Goal: Find specific page/section: Find specific page/section

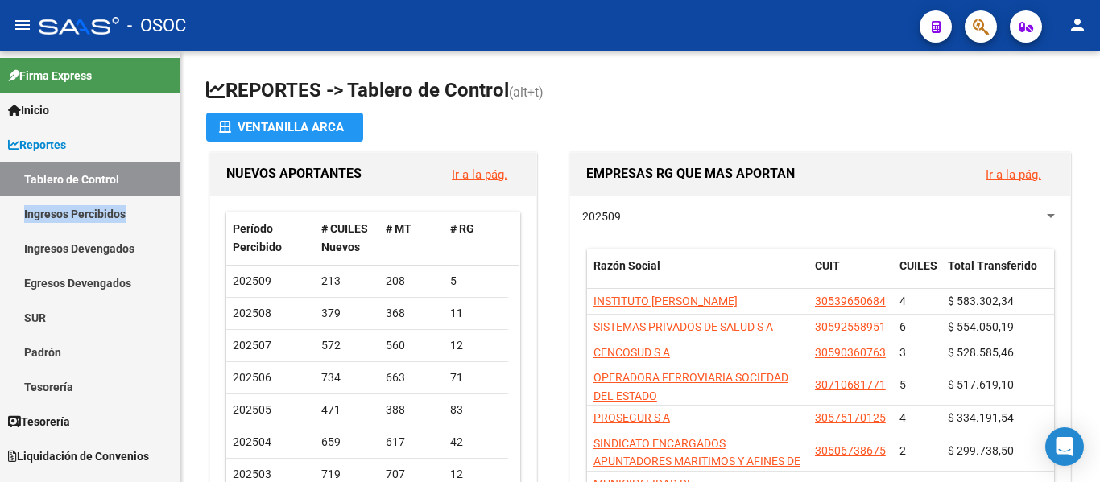
drag, startPoint x: 179, startPoint y: 184, endPoint x: 179, endPoint y: 200, distance: 15.3
click at [179, 200] on mat-sidenav "Firma Express Inicio Calendario SSS Instructivos Contacto OS Reportes Tablero d…" at bounding box center [90, 267] width 180 height 431
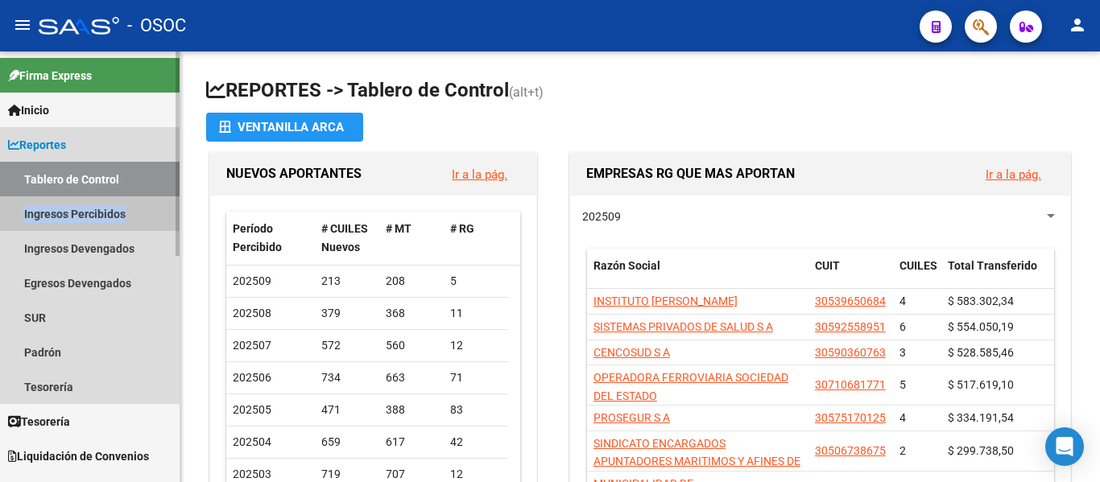
click at [52, 218] on link "Ingresos Percibidos" at bounding box center [89, 213] width 179 height 35
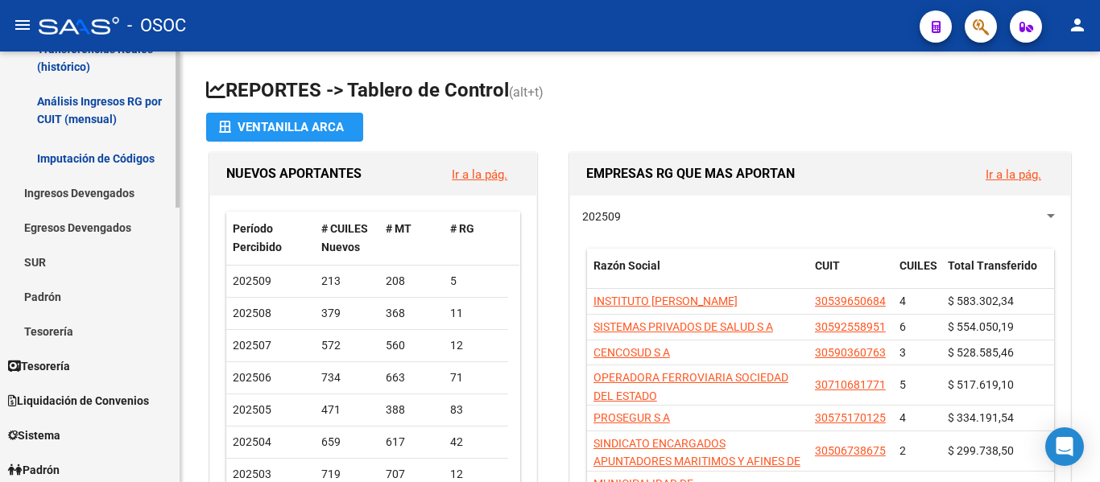
scroll to position [336, 0]
click at [175, 229] on div "Firma Express Inicio Calendario SSS Instructivos Contacto OS Reportes Tablero d…" at bounding box center [92, 308] width 184 height 1186
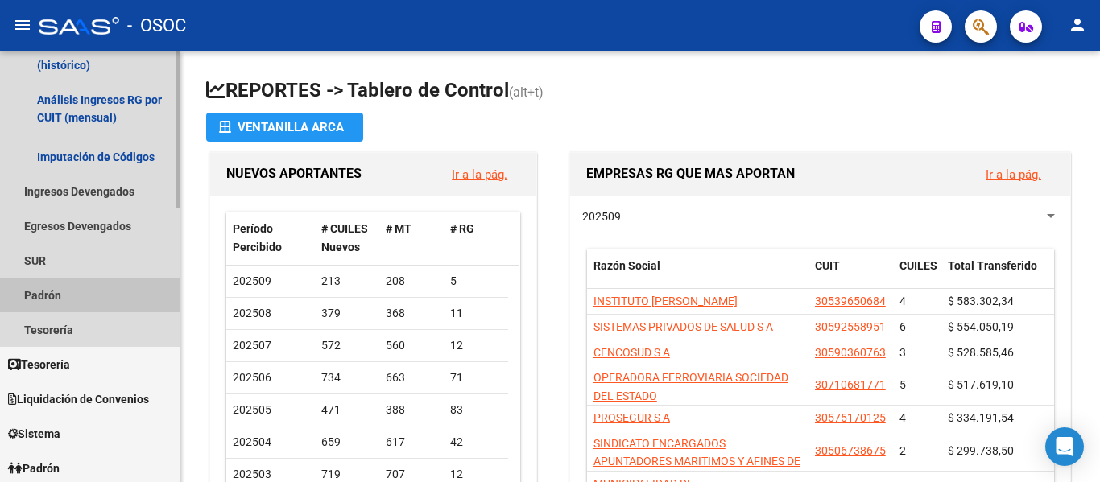
click at [50, 295] on link "Padrón" at bounding box center [89, 295] width 179 height 35
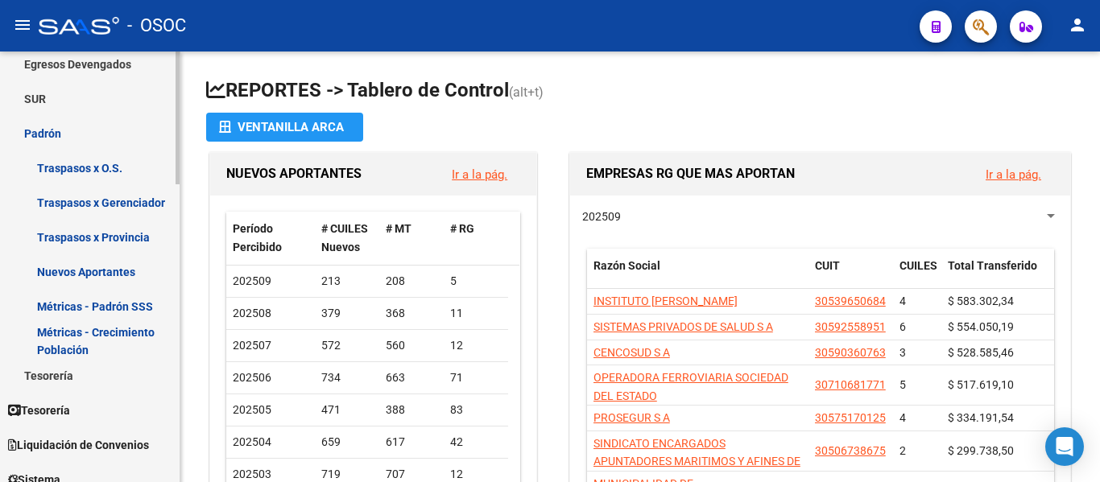
scroll to position [505, 0]
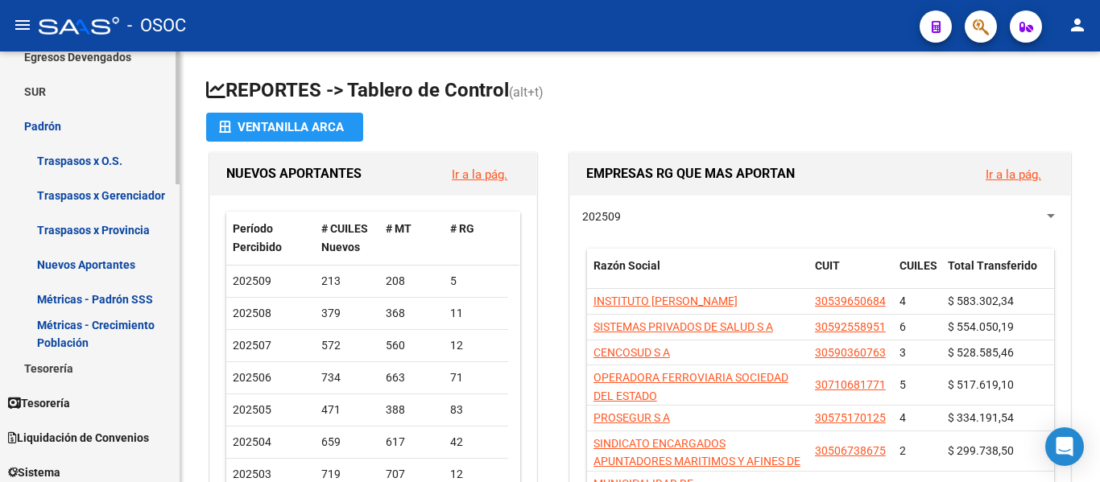
click at [171, 292] on div "Firma Express Inicio Calendario SSS Instructivos Contacto OS Reportes Tablero d…" at bounding box center [92, 242] width 184 height 1393
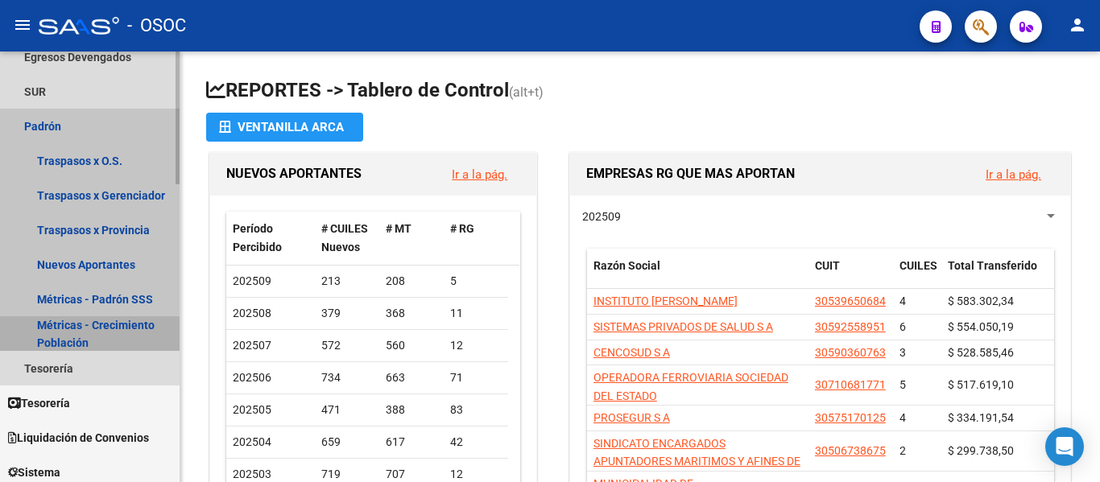
click at [96, 328] on link "Métricas - Crecimiento Población" at bounding box center [89, 333] width 179 height 35
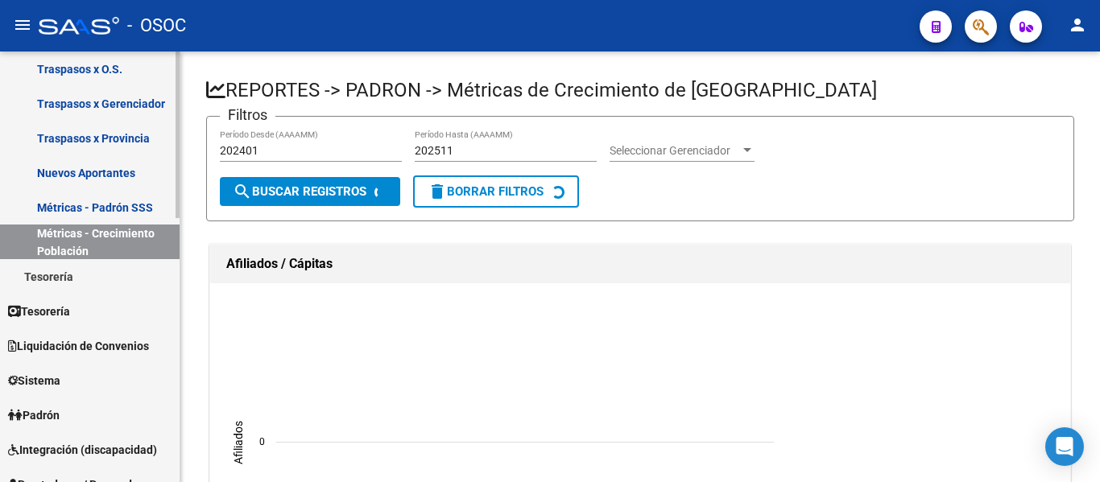
scroll to position [316, 0]
click at [204, 202] on mat-sidenav-container "Firma Express Inicio Calendario SSS Instructivos Contacto OS Reportes Tablero d…" at bounding box center [550, 267] width 1100 height 431
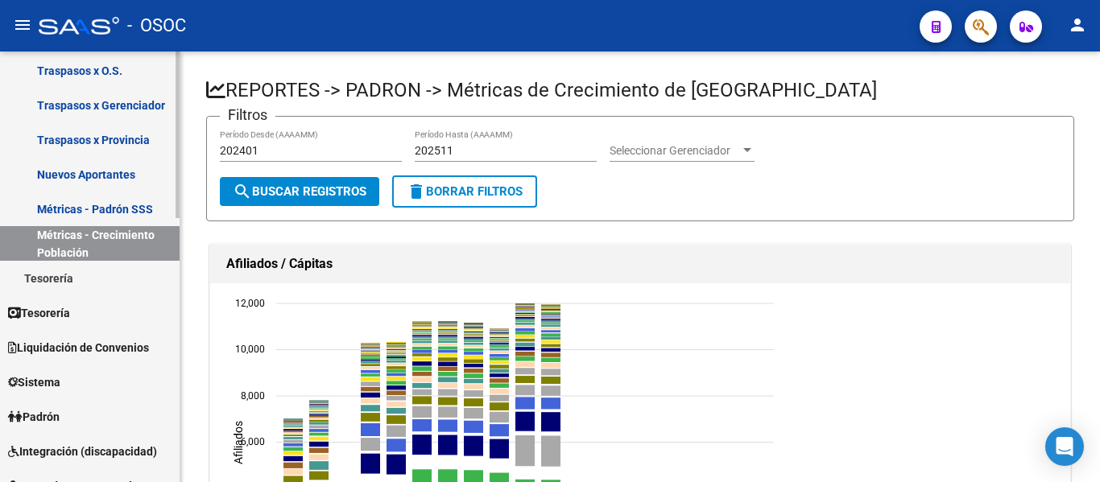
click at [133, 206] on link "Métricas - Padrón SSS" at bounding box center [89, 209] width 179 height 35
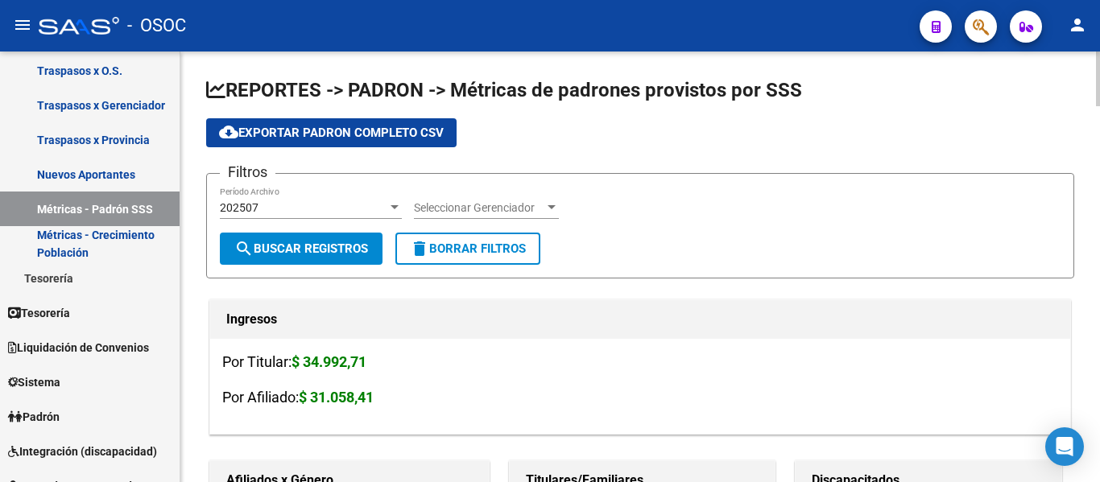
click at [368, 213] on div "202507" at bounding box center [303, 208] width 167 height 14
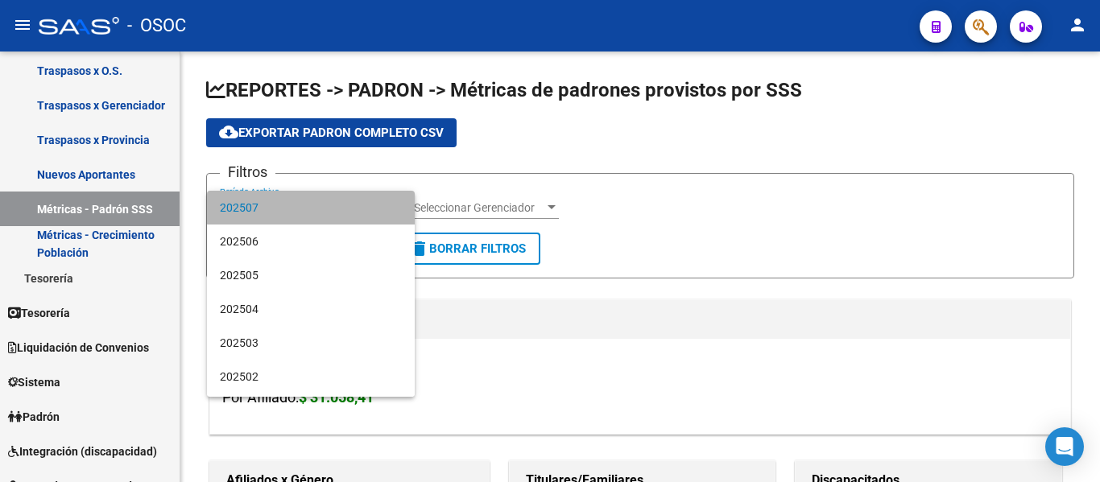
click at [364, 203] on span "202507" at bounding box center [311, 208] width 182 height 34
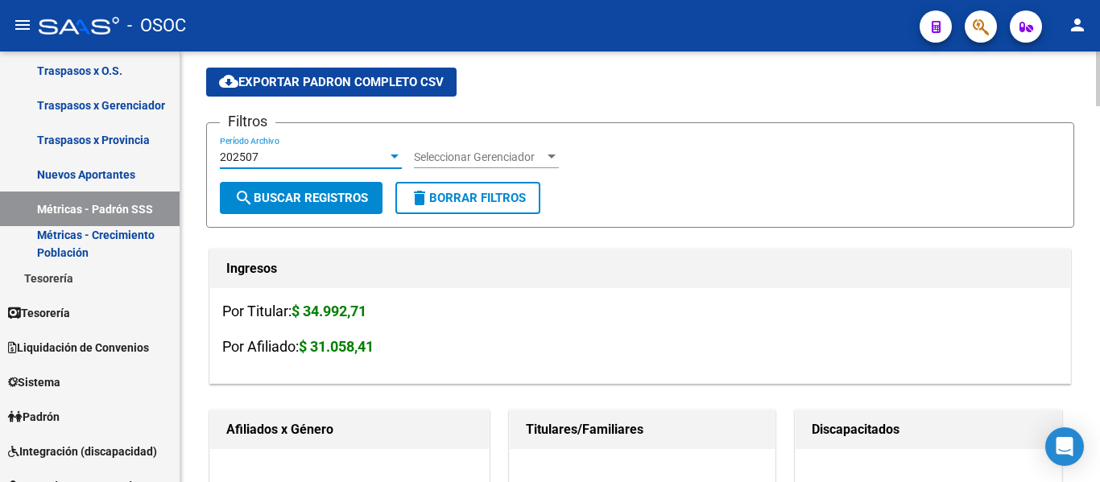
scroll to position [76, 0]
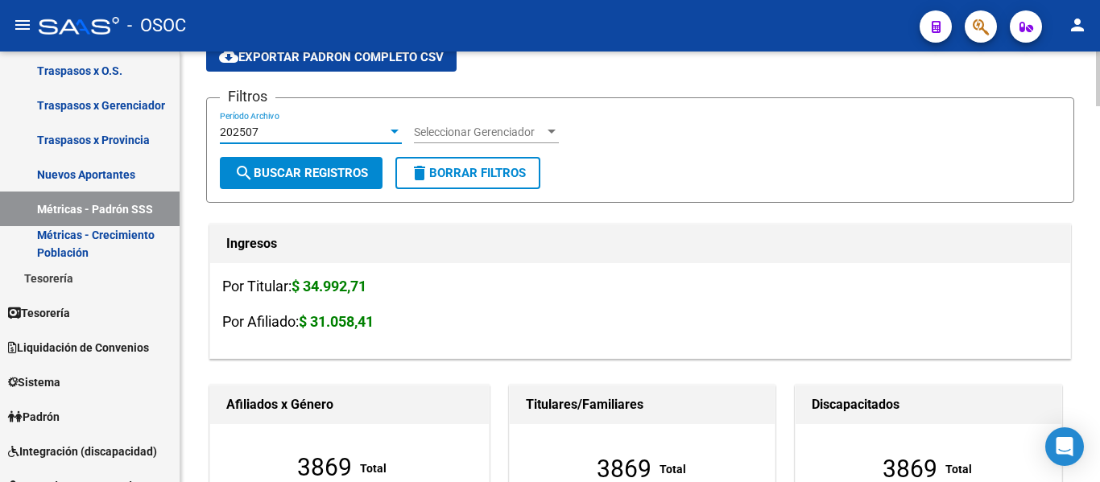
click at [1099, 97] on div at bounding box center [1098, 88] width 4 height 55
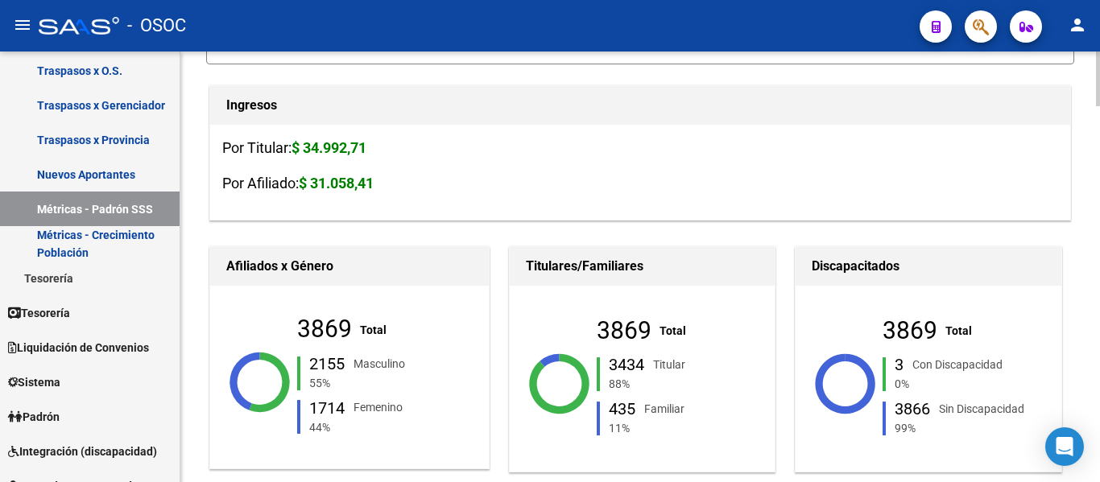
scroll to position [202, 0]
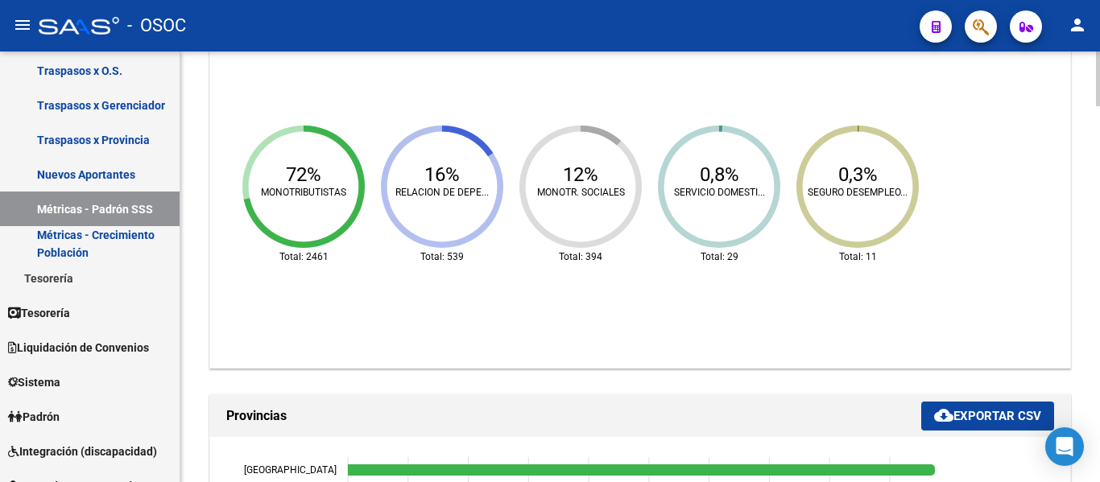
scroll to position [1161, 0]
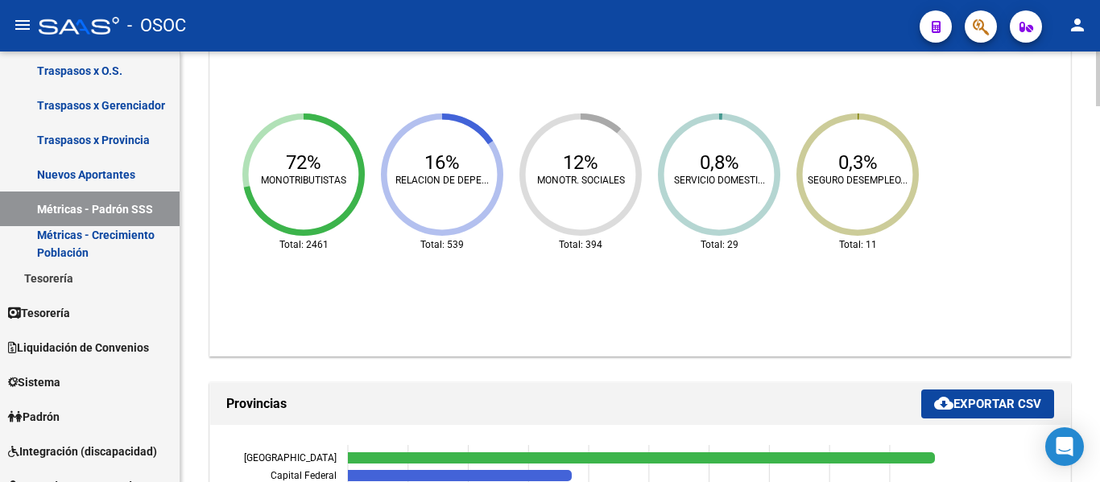
click at [1099, 236] on div at bounding box center [1098, 227] width 4 height 55
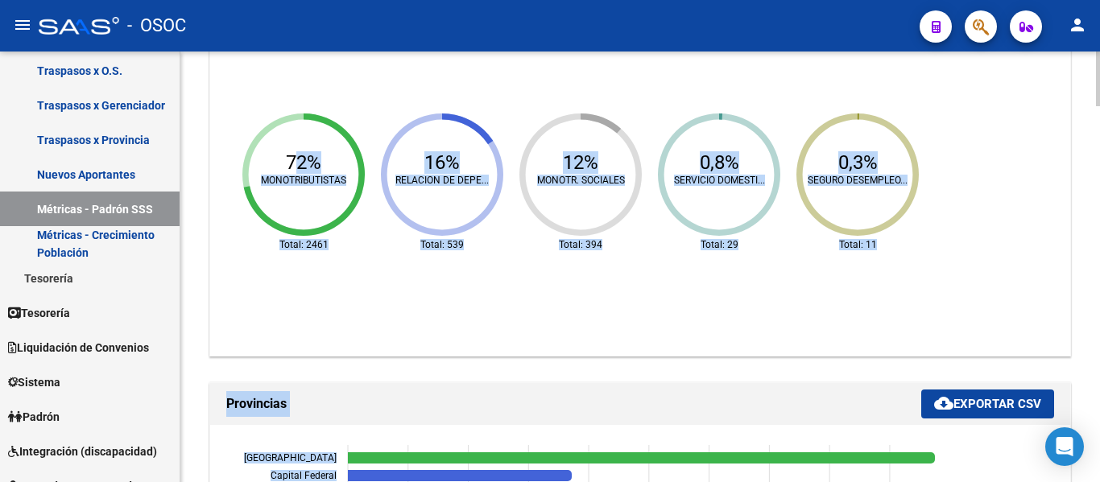
drag, startPoint x: 1092, startPoint y: 237, endPoint x: 1099, endPoint y: 202, distance: 35.2
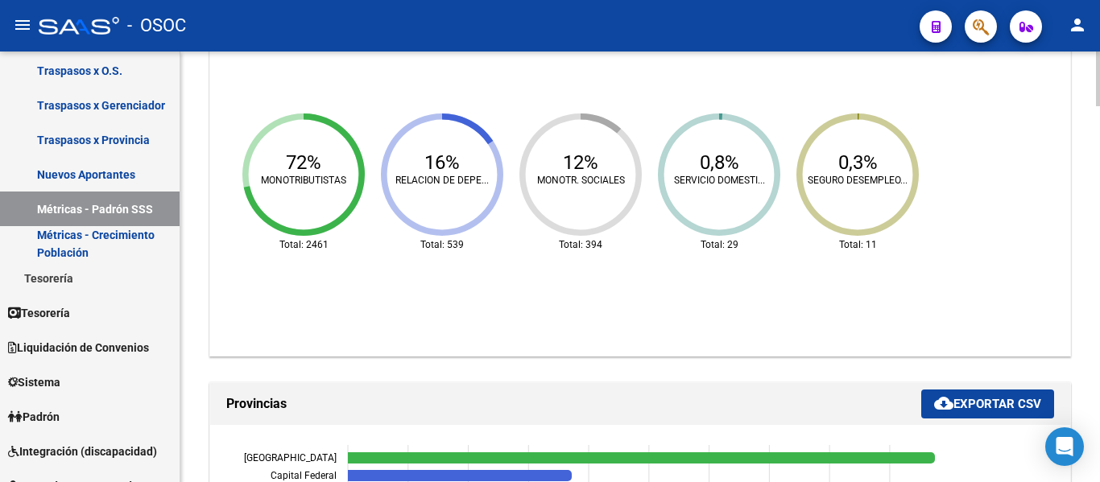
click at [957, 232] on ngx-charts-chart "72% MONOTRIBUTISTAS Total: 2461 16% RELACION DE DEPE... Total: 539 12% MONOTR. …" at bounding box center [640, 183] width 836 height 322
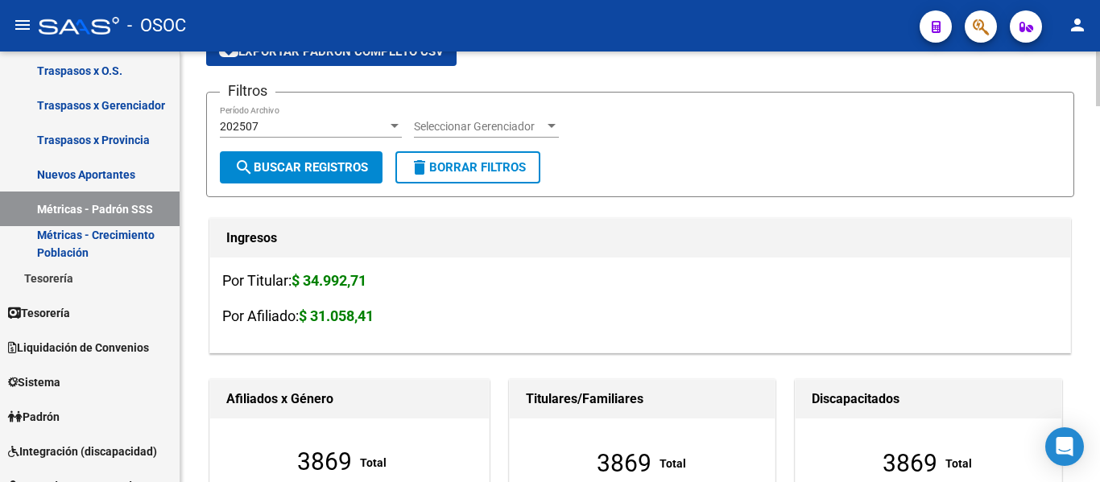
scroll to position [0, 0]
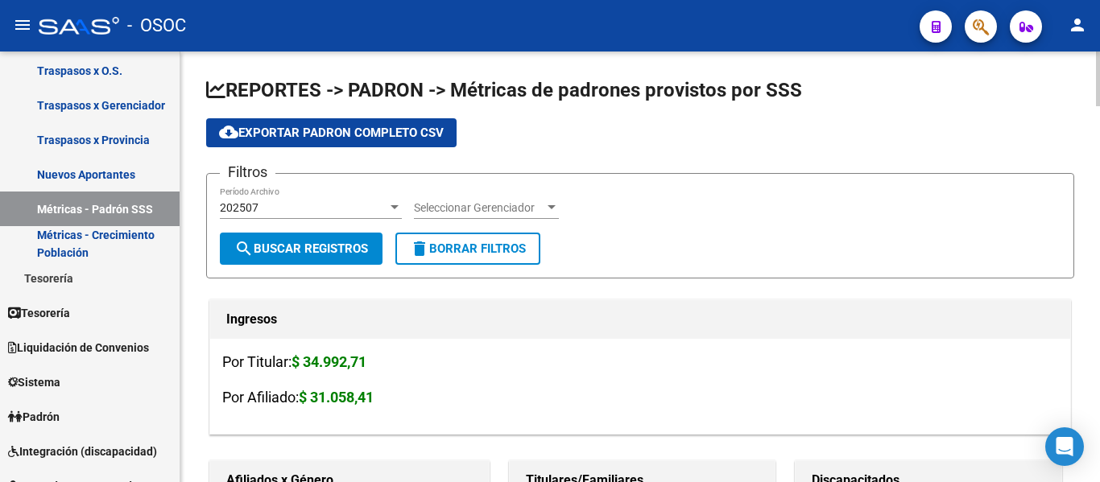
click at [1099, 67] on div at bounding box center [1098, 79] width 4 height 55
click at [337, 202] on div "202507" at bounding box center [303, 208] width 167 height 14
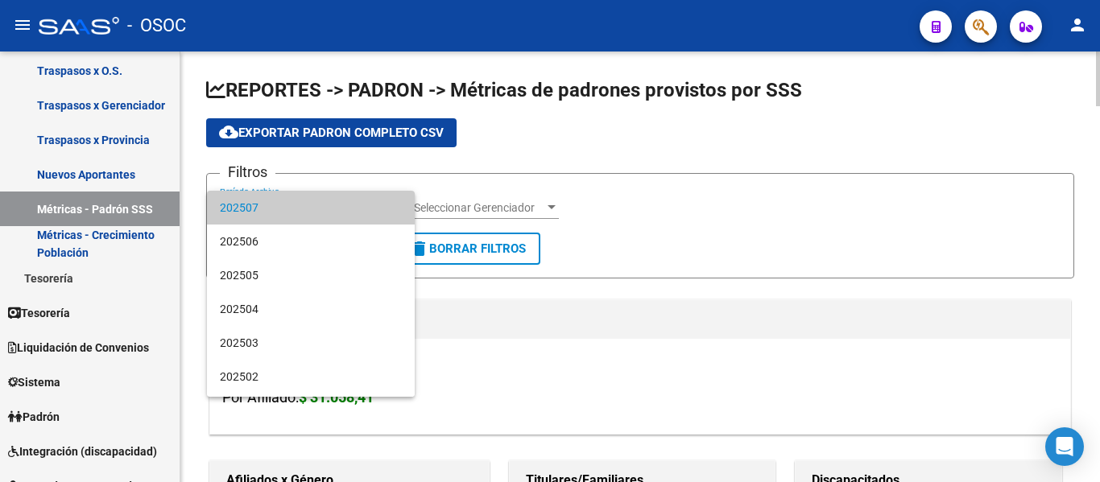
click at [337, 202] on span "202507" at bounding box center [311, 208] width 182 height 34
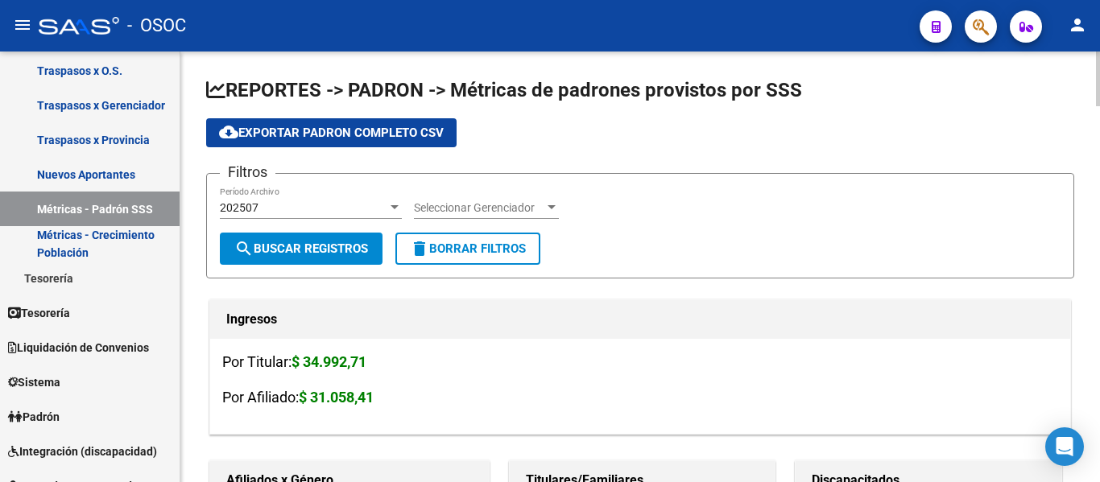
click at [492, 197] on div "Seleccionar Gerenciador Seleccionar Gerenciador" at bounding box center [486, 203] width 145 height 32
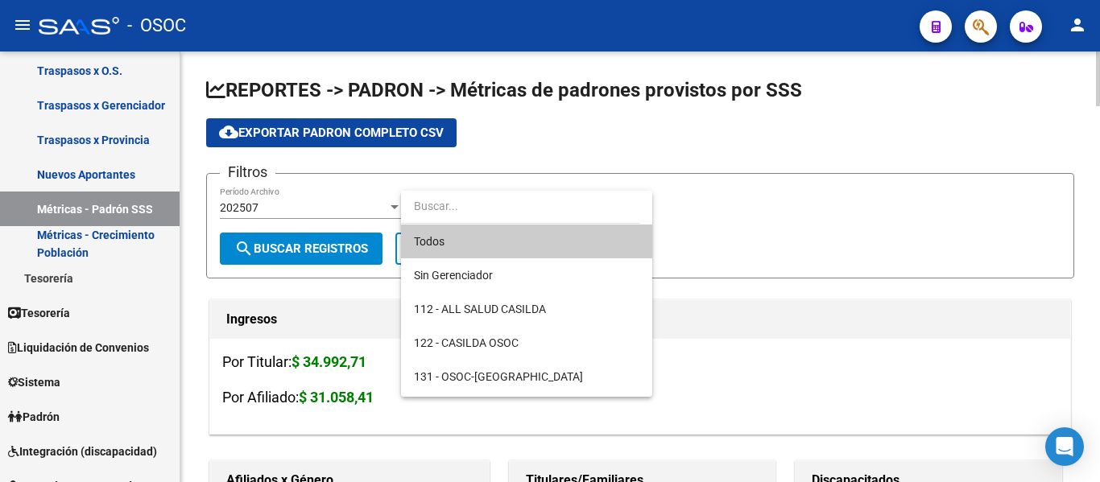
click at [492, 197] on input "dropdown search" at bounding box center [520, 206] width 239 height 34
click at [633, 140] on div at bounding box center [550, 241] width 1100 height 482
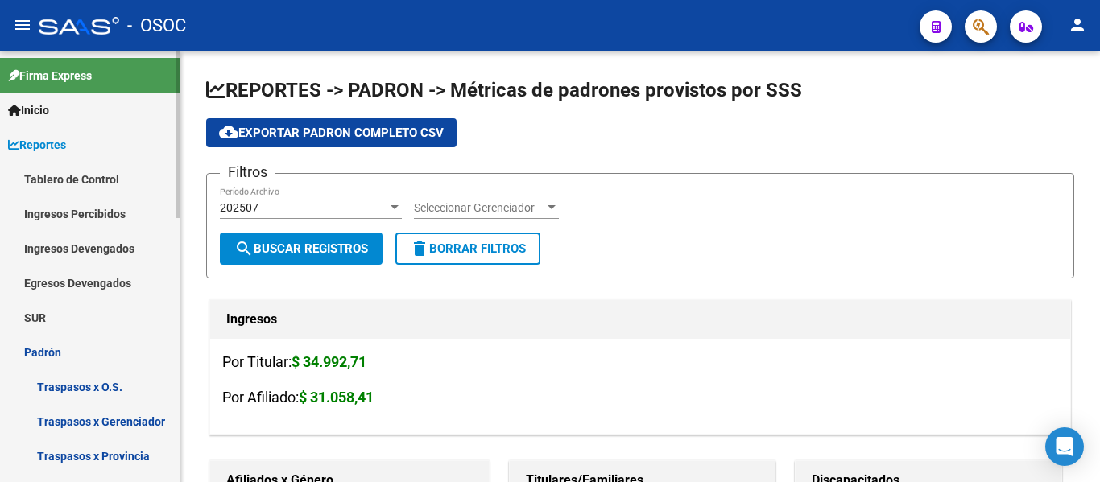
click at [189, 101] on mat-sidenav-container "Firma Express Inicio Calendario SSS Instructivos Contacto OS Reportes Tablero d…" at bounding box center [550, 267] width 1100 height 431
click at [19, 137] on span "Reportes" at bounding box center [37, 145] width 58 height 18
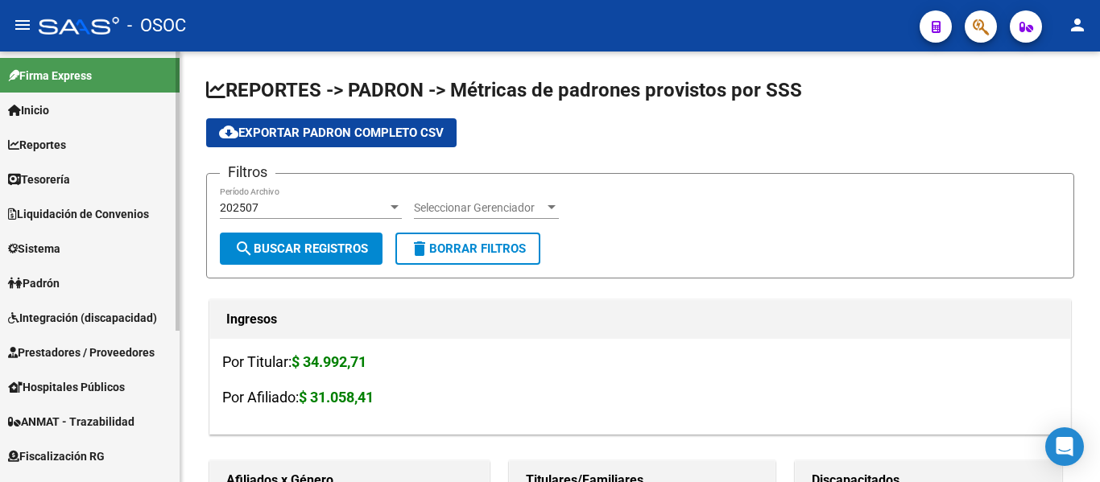
click at [38, 173] on span "Tesorería" at bounding box center [39, 180] width 62 height 18
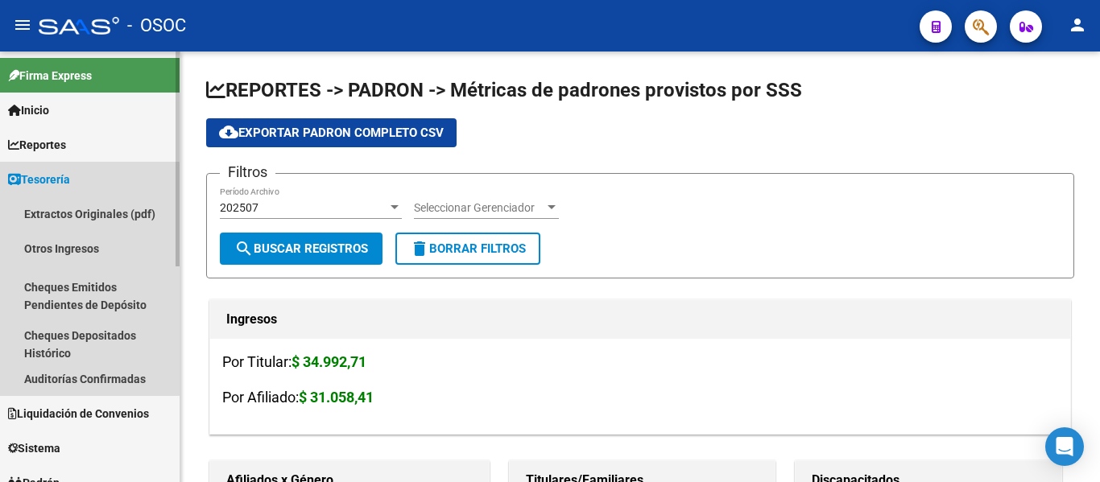
click at [38, 173] on span "Tesorería" at bounding box center [39, 180] width 62 height 18
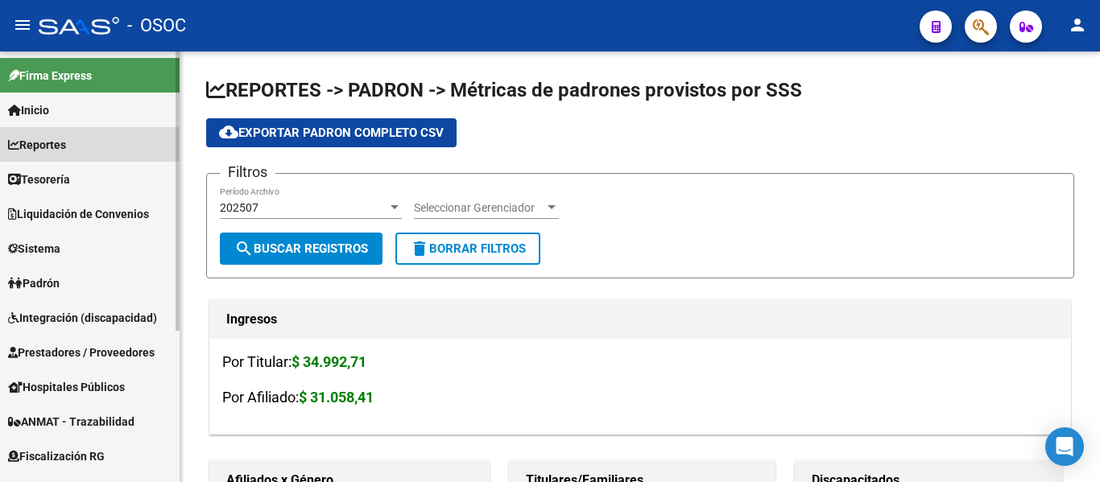
click at [7, 143] on link "Reportes" at bounding box center [89, 144] width 179 height 35
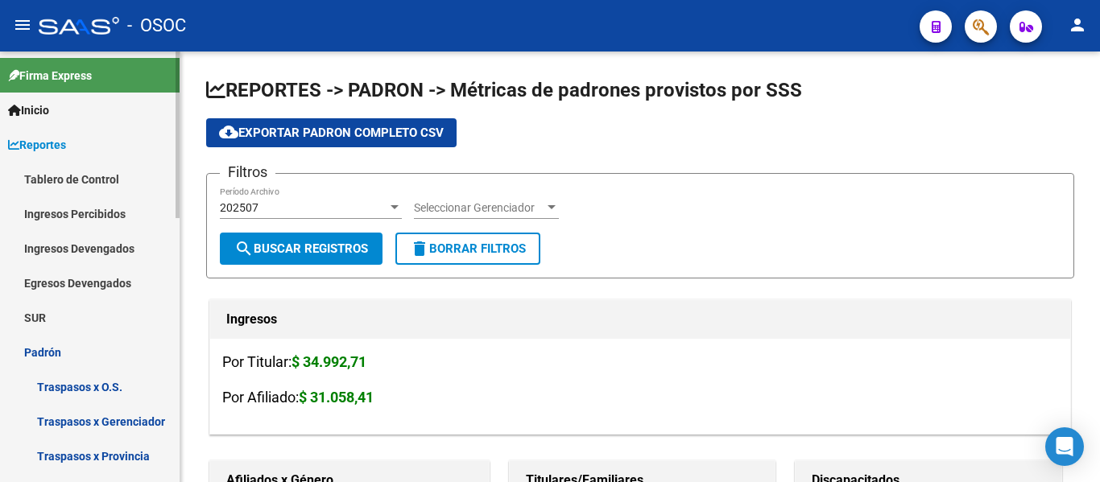
click at [57, 214] on link "Ingresos Percibidos" at bounding box center [89, 213] width 179 height 35
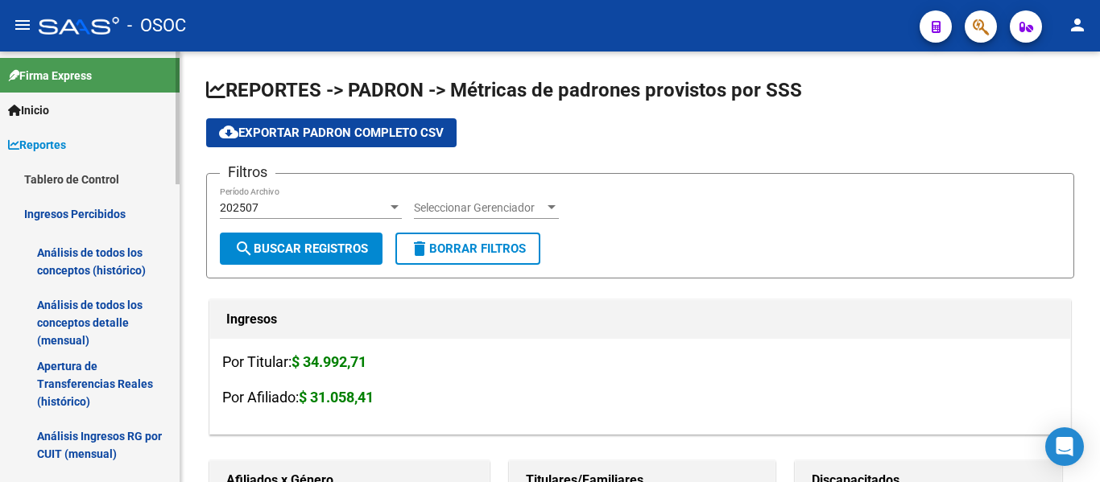
click at [94, 259] on link "Análisis de todos los conceptos (histórico)" at bounding box center [89, 261] width 179 height 61
